Goal: Check status

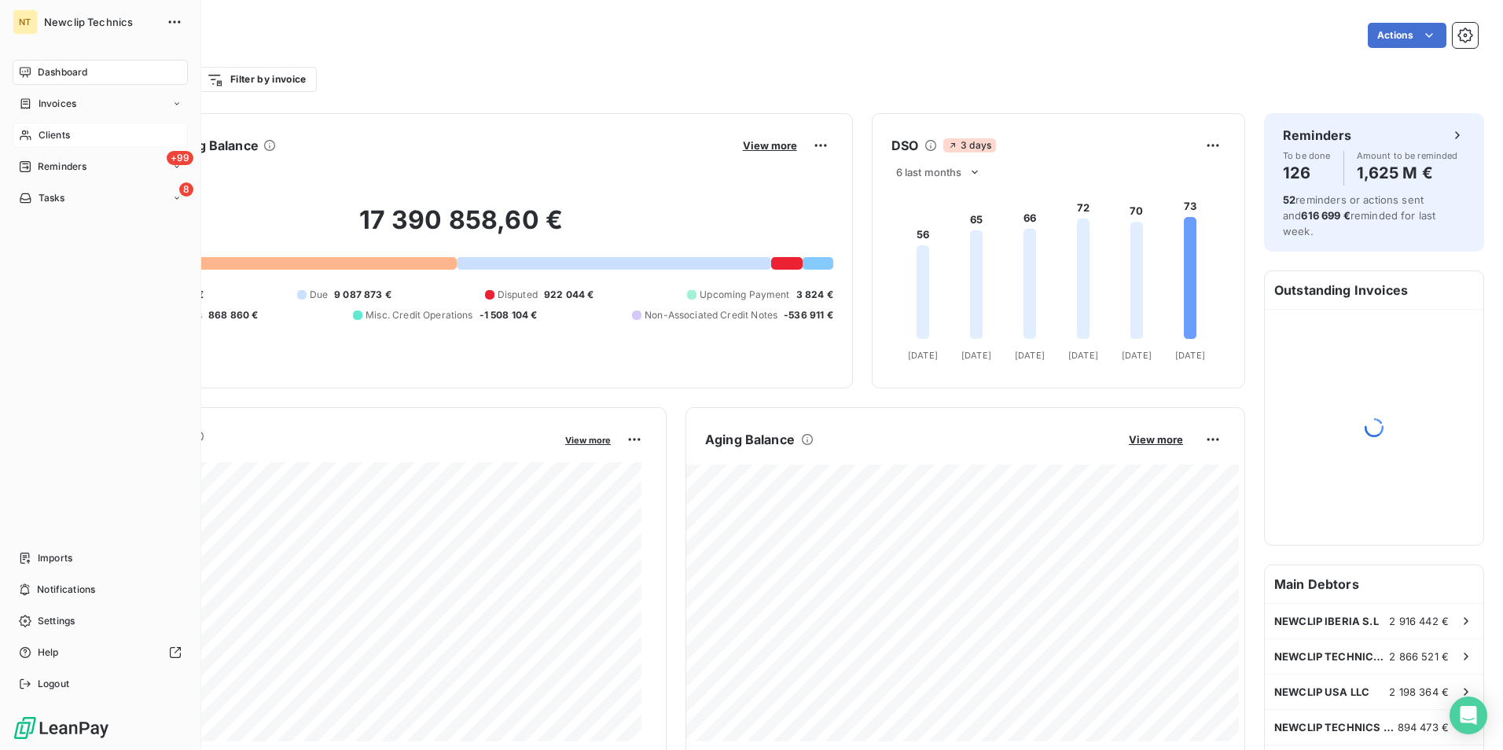
click at [68, 138] on span "Clients" at bounding box center [54, 135] width 31 height 14
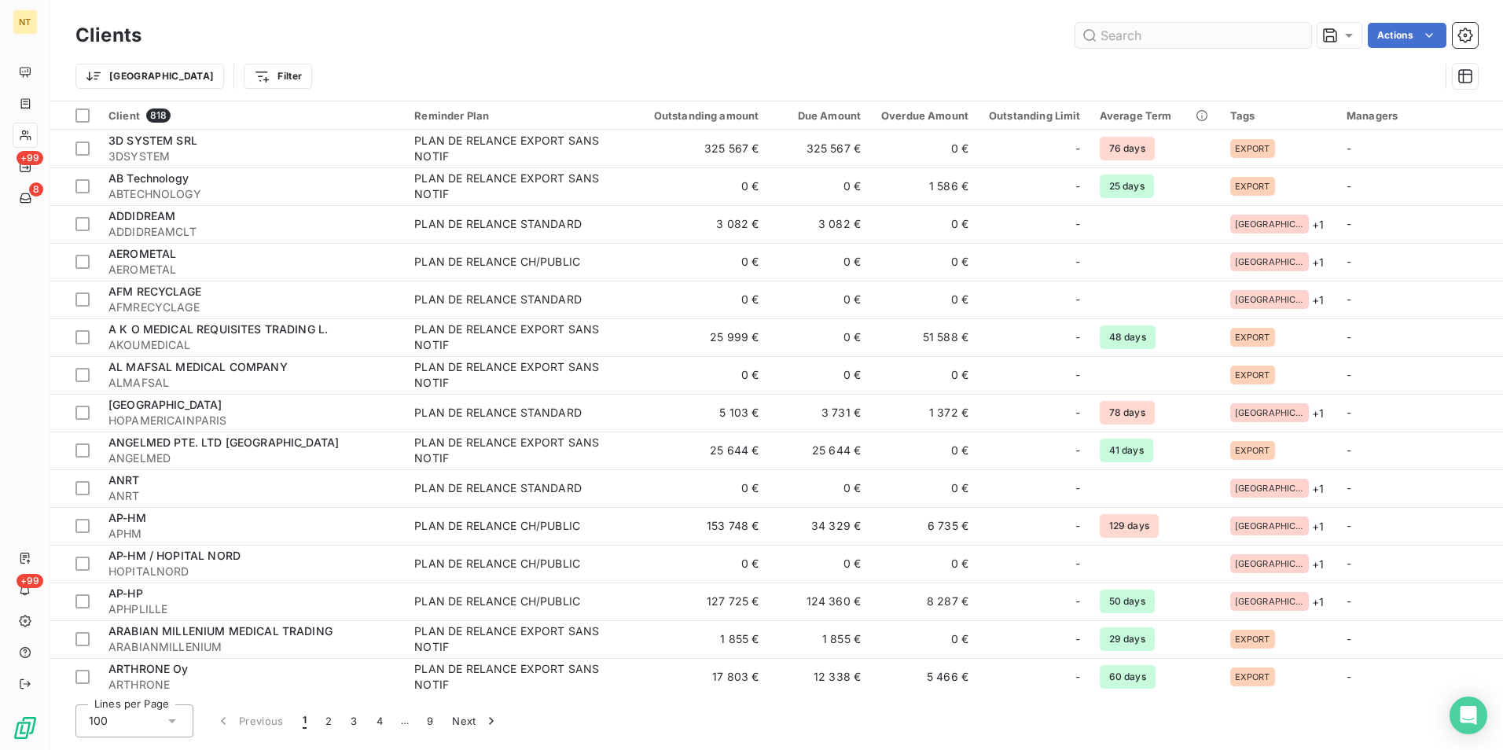
click at [1144, 39] on input "text" at bounding box center [1193, 35] width 236 height 25
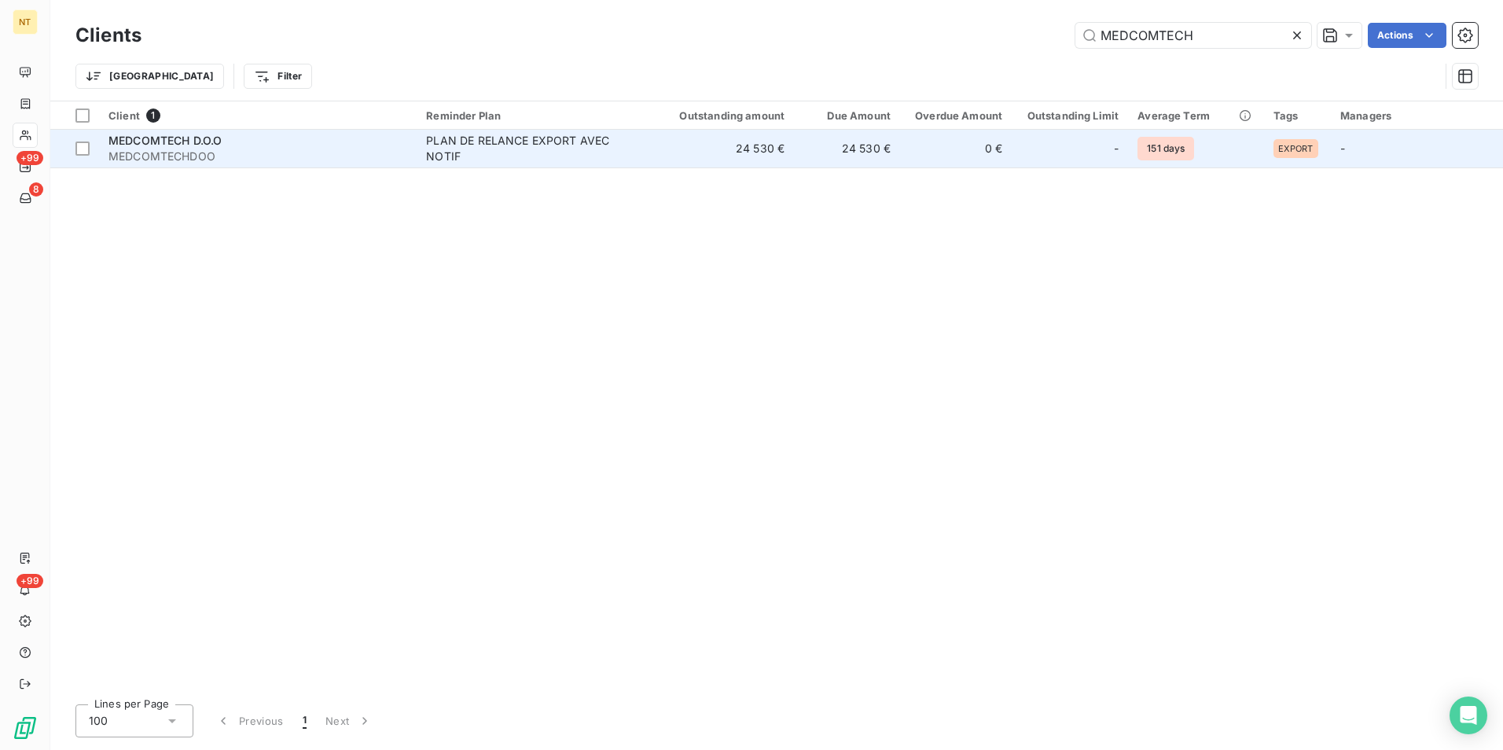
type input "MEDCOMTECH"
click at [735, 149] on td "24 530 €" at bounding box center [719, 149] width 150 height 38
